Goal: Task Accomplishment & Management: Use online tool/utility

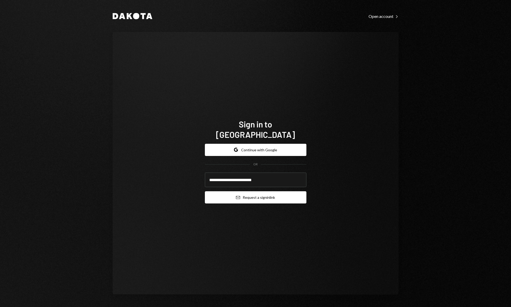
type input "**********"
click at [270, 191] on button "Email Request a sign in link" at bounding box center [256, 197] width 102 height 12
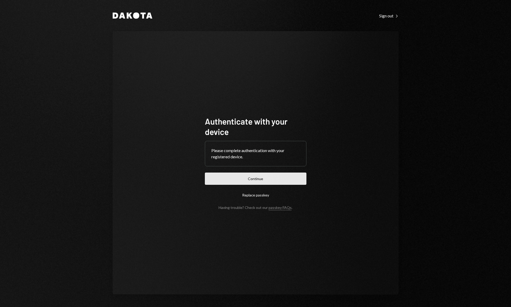
click at [276, 184] on button "Continue" at bounding box center [256, 178] width 102 height 12
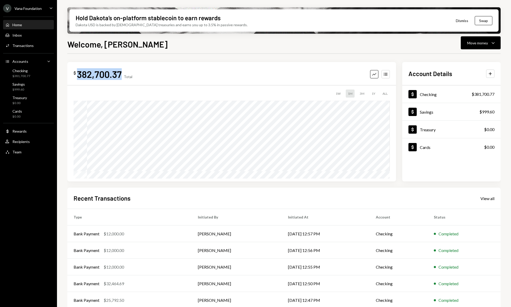
drag, startPoint x: 78, startPoint y: 75, endPoint x: 121, endPoint y: 78, distance: 42.9
click at [121, 78] on div "382,700.37" at bounding box center [99, 74] width 45 height 12
copy div "382,700.37"
